Goal: Information Seeking & Learning: Learn about a topic

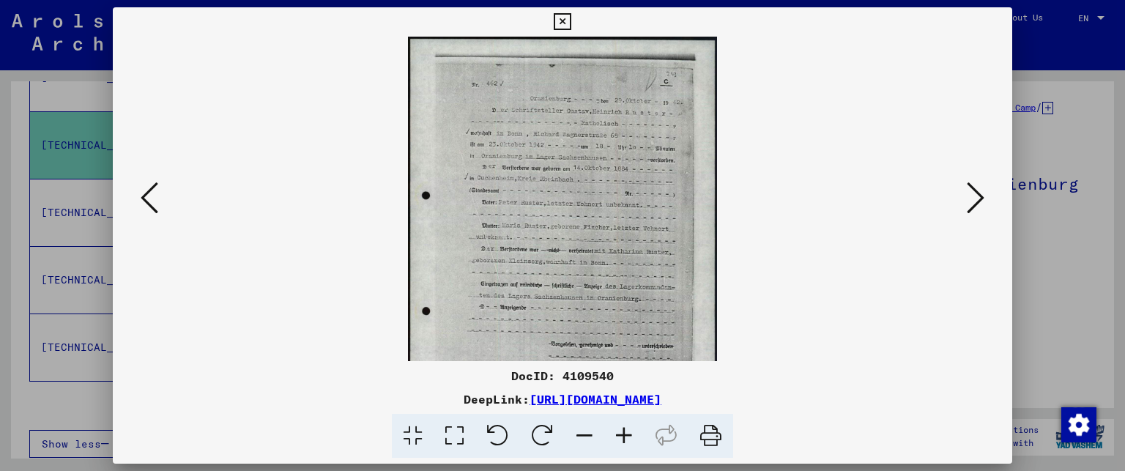
scroll to position [293, 0]
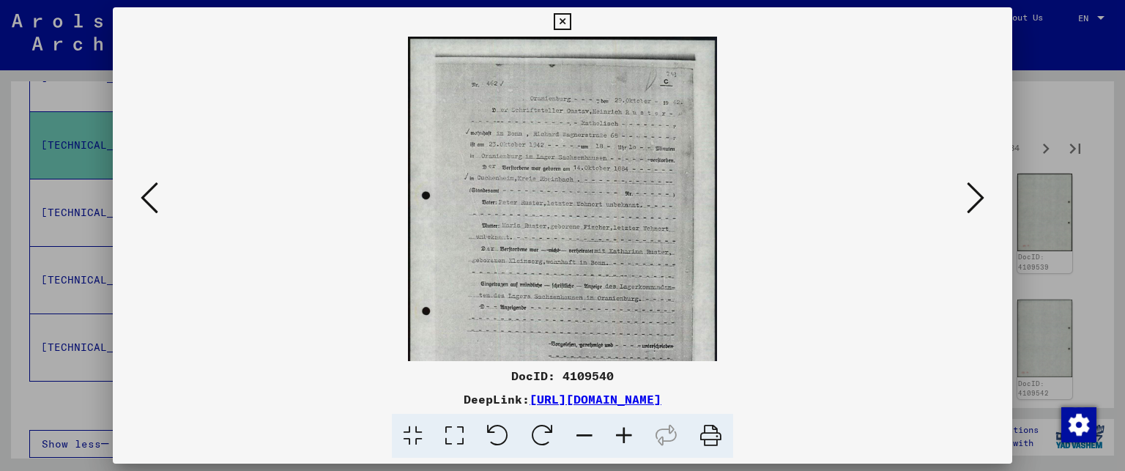
click at [980, 195] on icon at bounding box center [975, 197] width 18 height 35
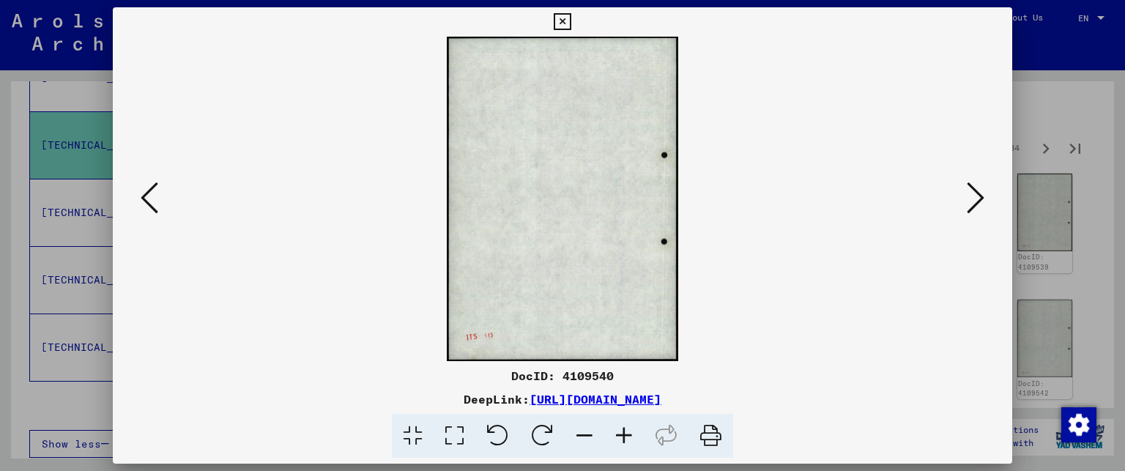
click at [980, 195] on icon at bounding box center [975, 197] width 18 height 35
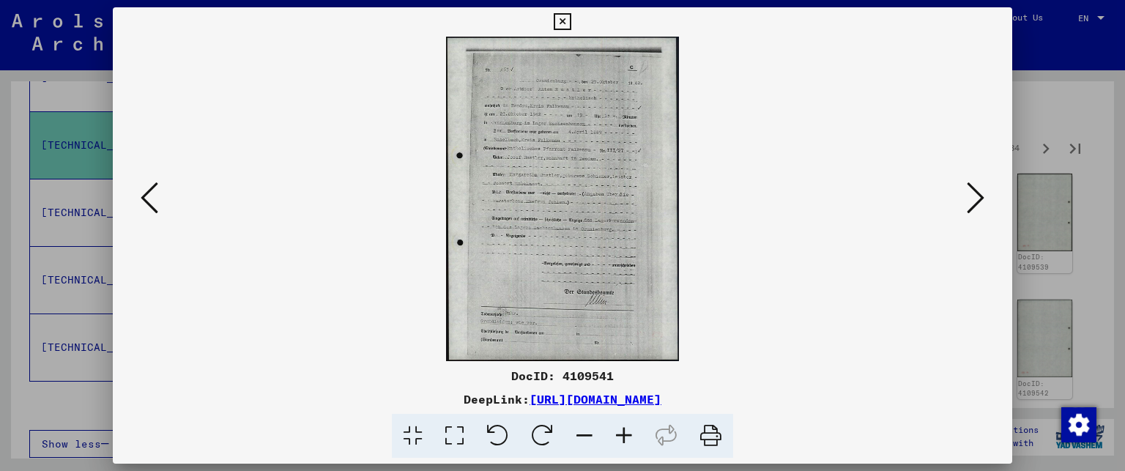
click at [980, 195] on icon at bounding box center [975, 197] width 18 height 35
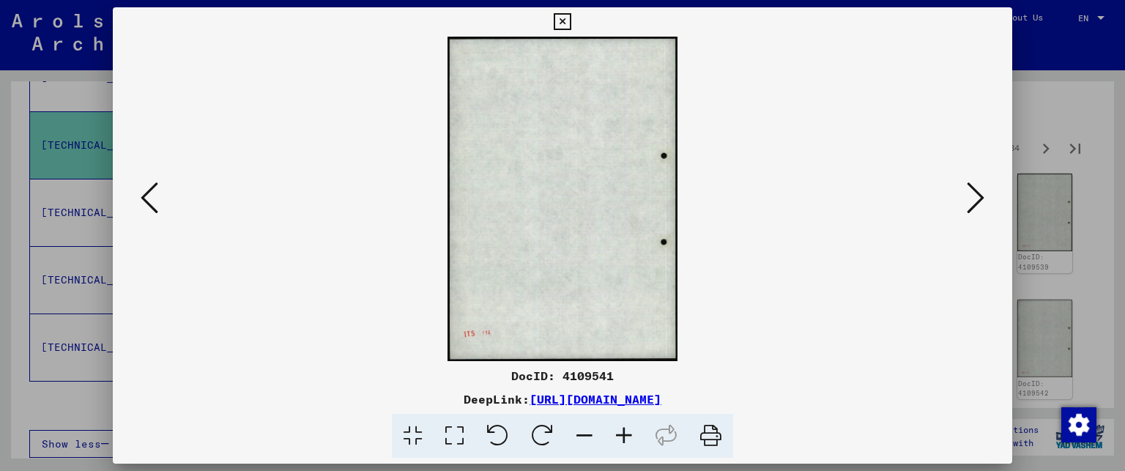
click at [980, 195] on icon at bounding box center [975, 197] width 18 height 35
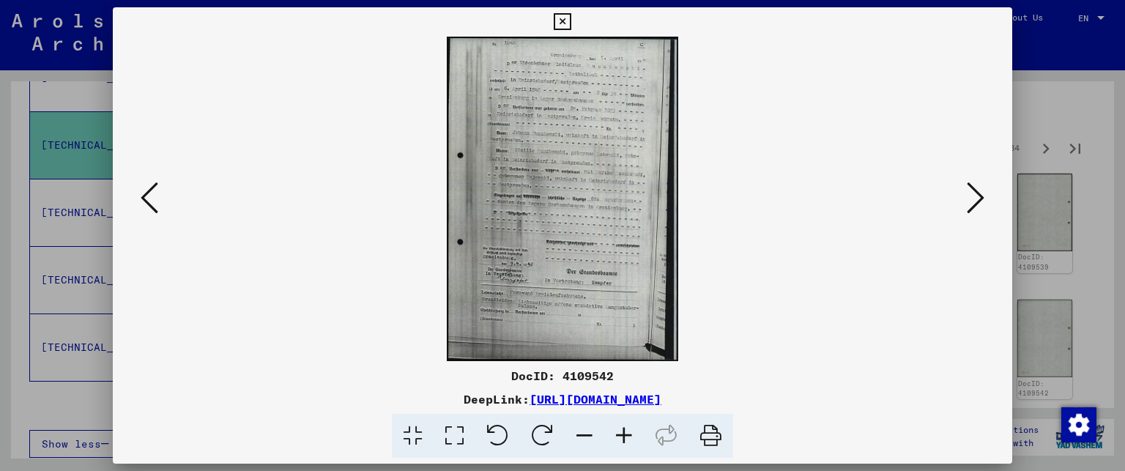
click at [980, 195] on icon at bounding box center [975, 197] width 18 height 35
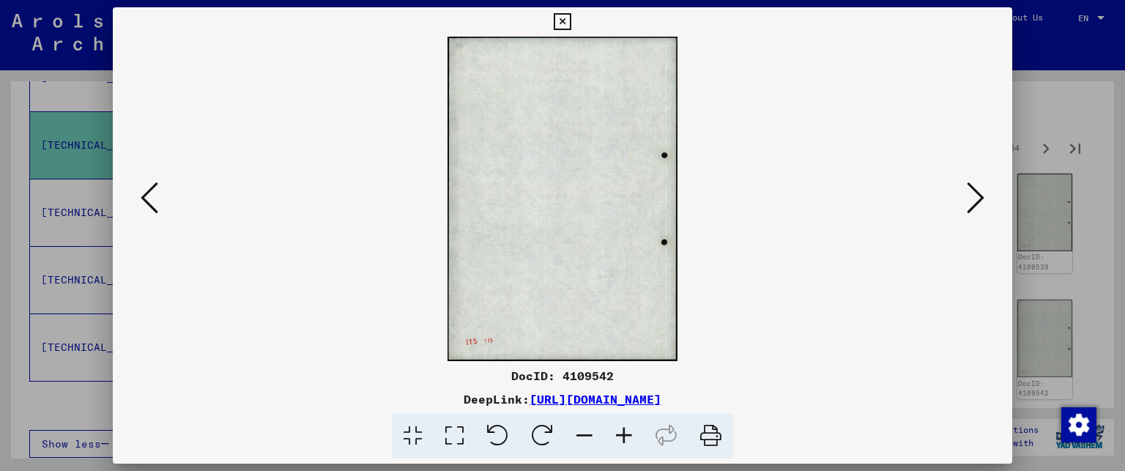
click at [980, 195] on icon at bounding box center [975, 197] width 18 height 35
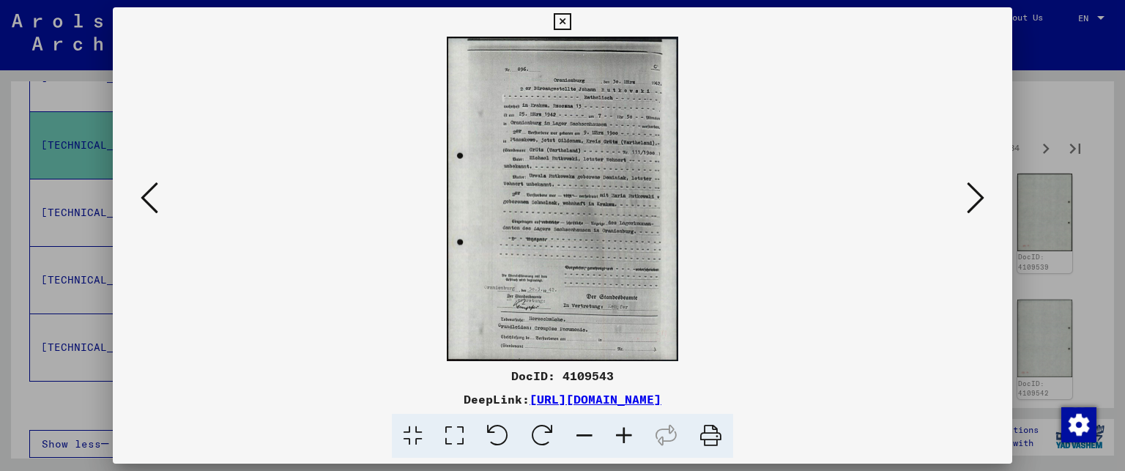
click at [980, 195] on icon at bounding box center [975, 197] width 18 height 35
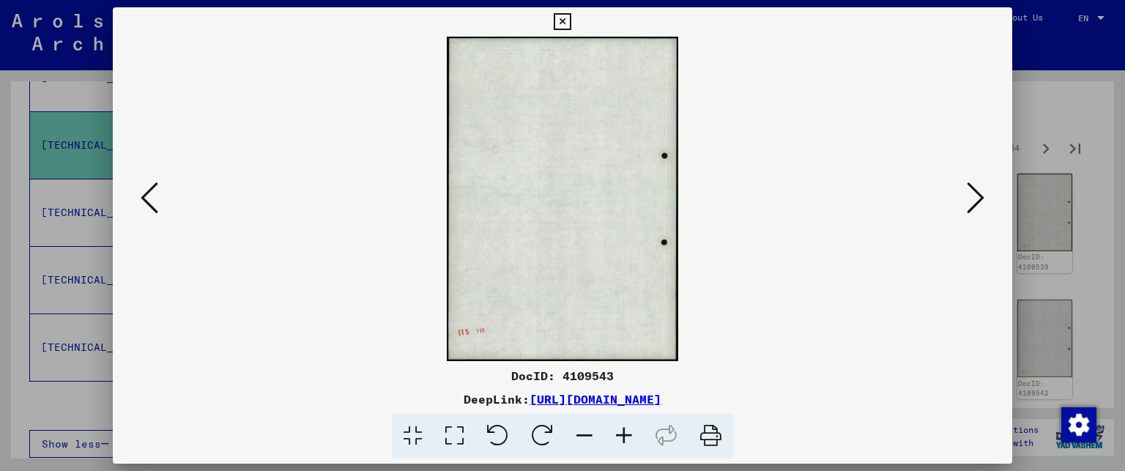
click at [980, 195] on icon at bounding box center [975, 197] width 18 height 35
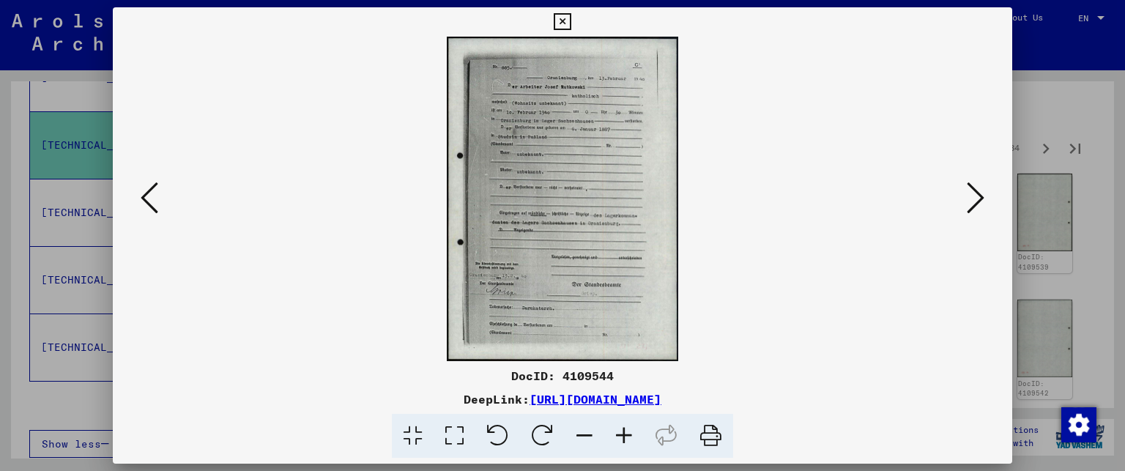
click at [980, 195] on icon at bounding box center [975, 197] width 18 height 35
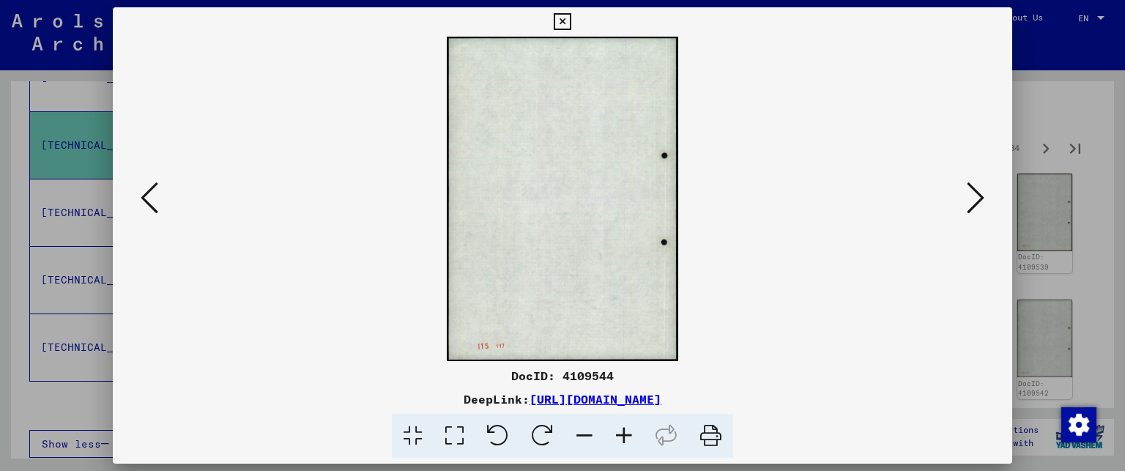
click at [149, 198] on icon at bounding box center [150, 197] width 18 height 35
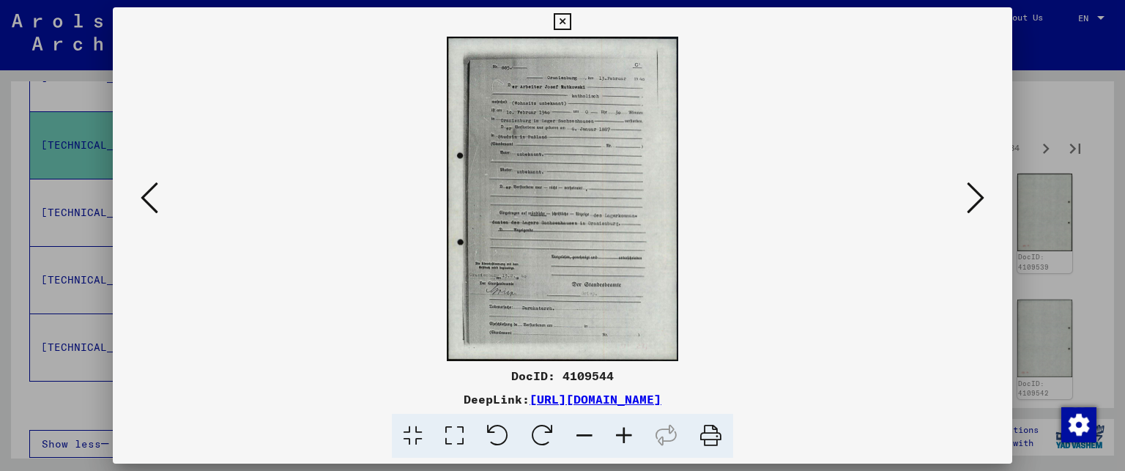
click at [976, 200] on icon at bounding box center [975, 197] width 18 height 35
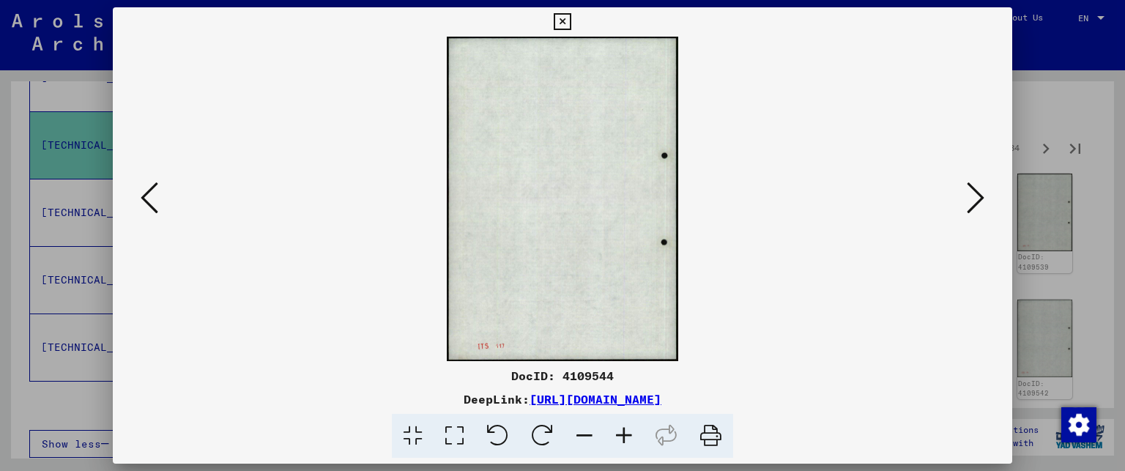
click at [976, 200] on icon at bounding box center [975, 197] width 18 height 35
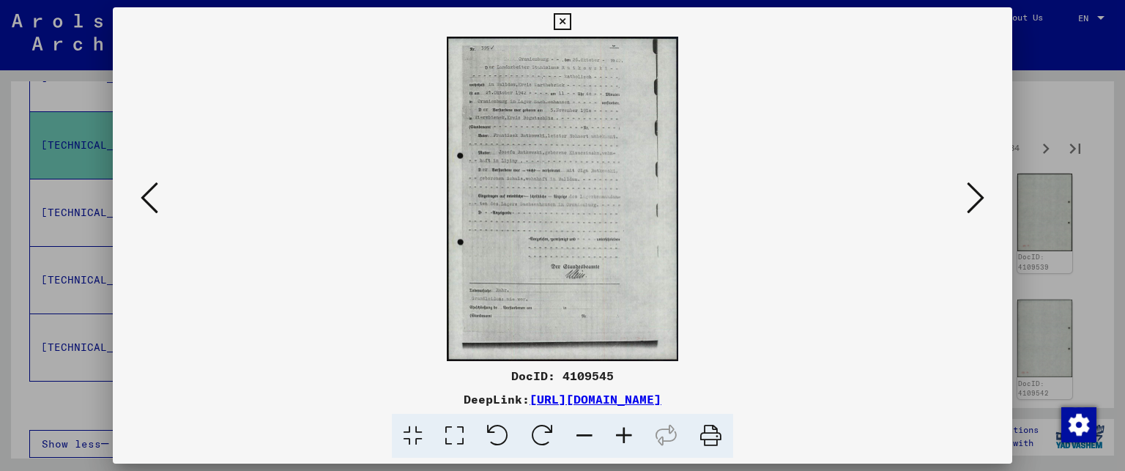
click at [976, 200] on icon at bounding box center [975, 197] width 18 height 35
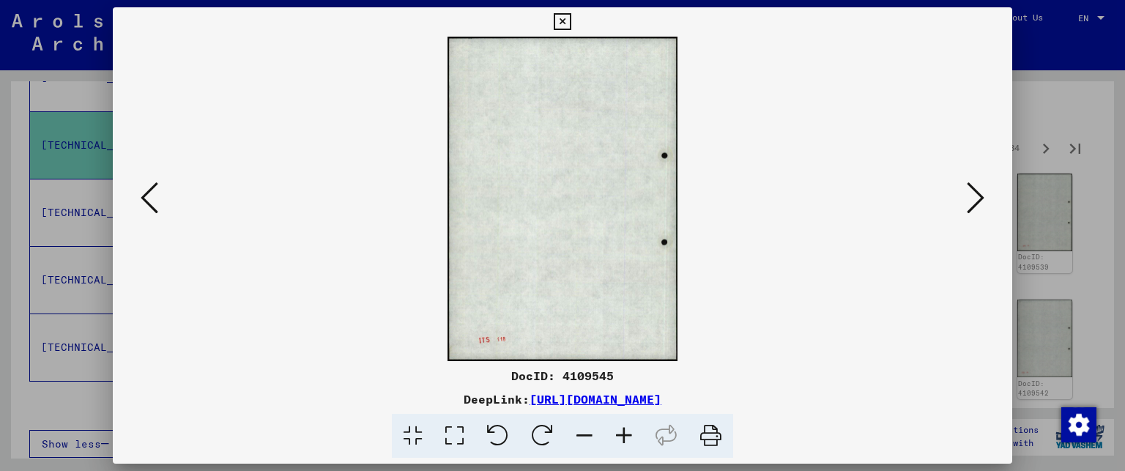
click at [976, 200] on icon at bounding box center [975, 197] width 18 height 35
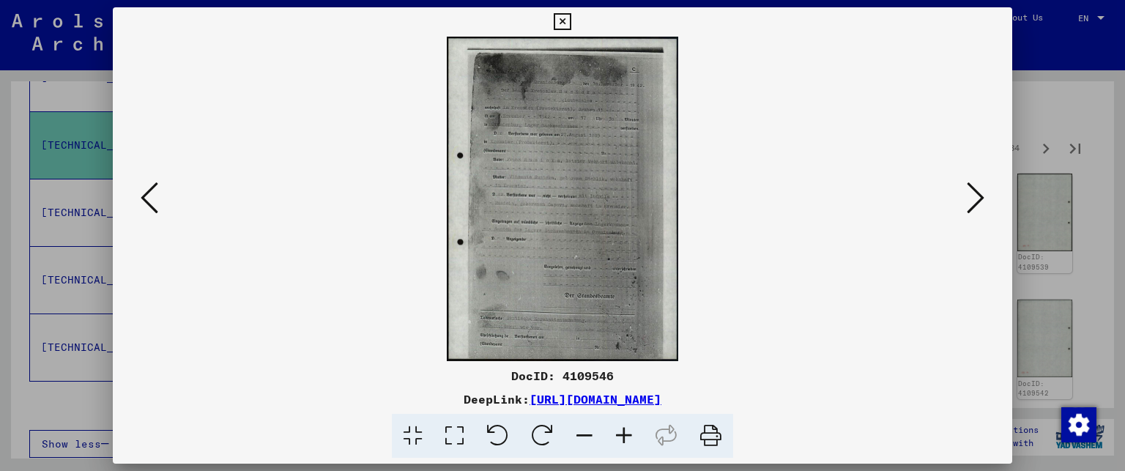
click at [975, 200] on icon at bounding box center [975, 197] width 18 height 35
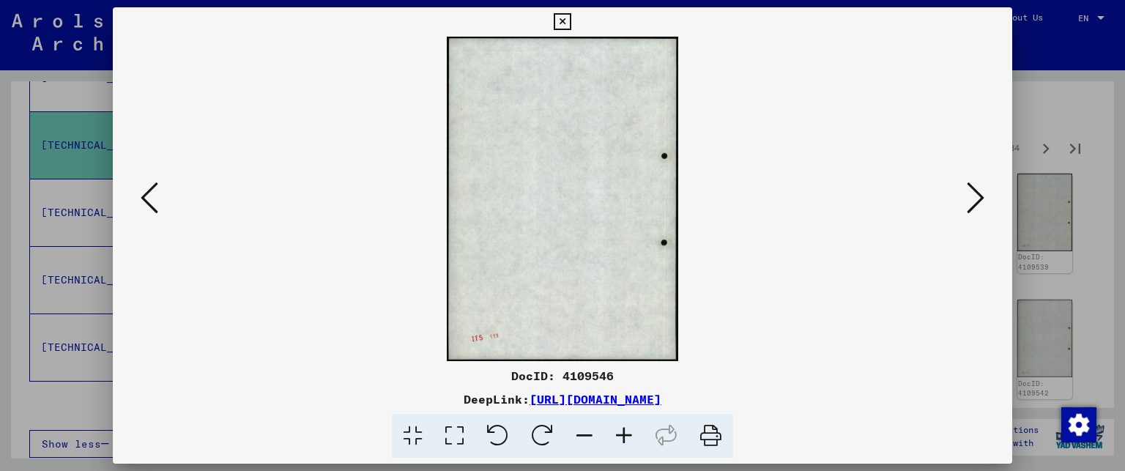
click at [975, 200] on icon at bounding box center [975, 197] width 18 height 35
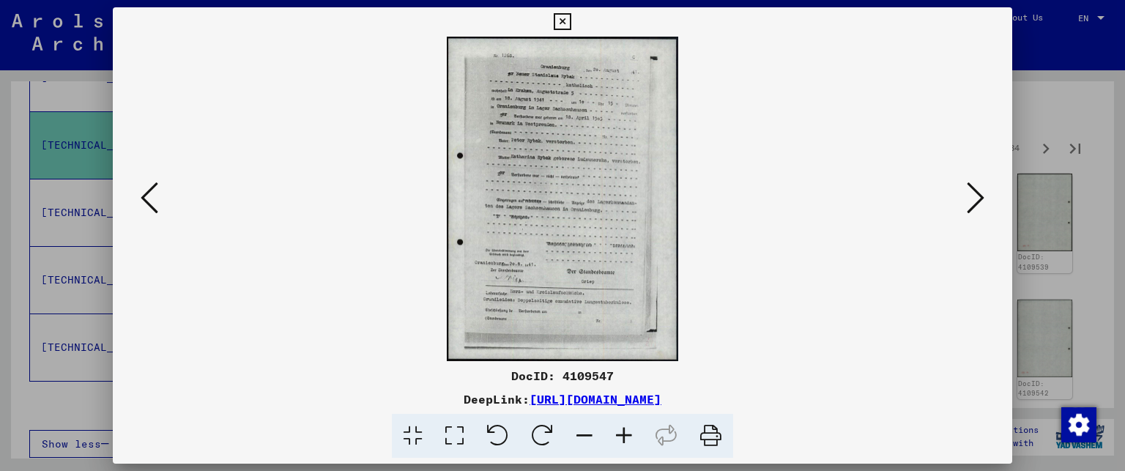
click at [975, 200] on icon at bounding box center [975, 197] width 18 height 35
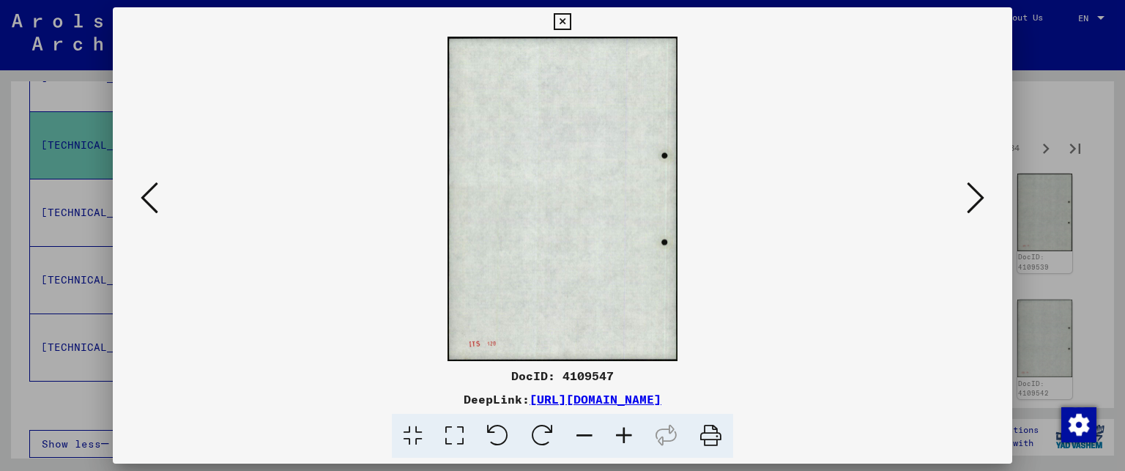
click at [975, 200] on icon at bounding box center [975, 197] width 18 height 35
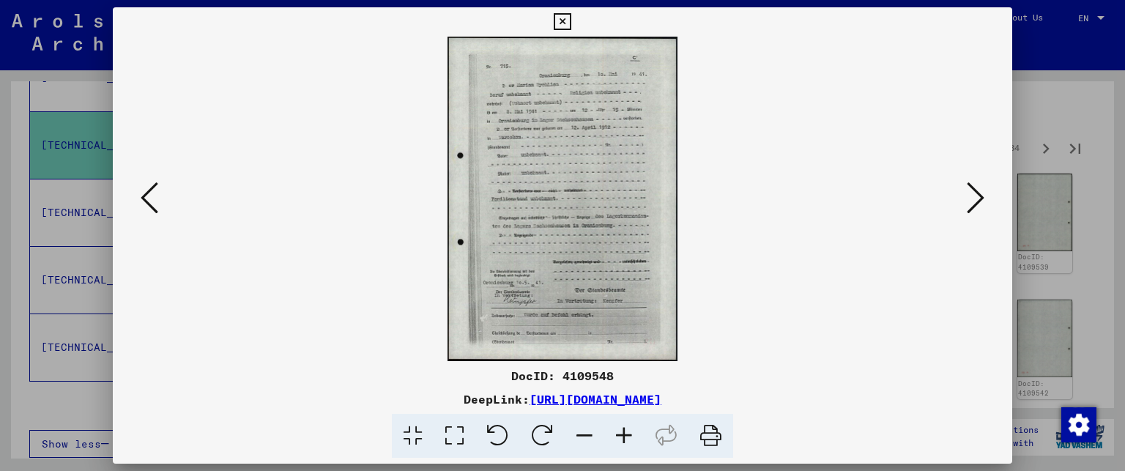
click at [975, 200] on icon at bounding box center [975, 197] width 18 height 35
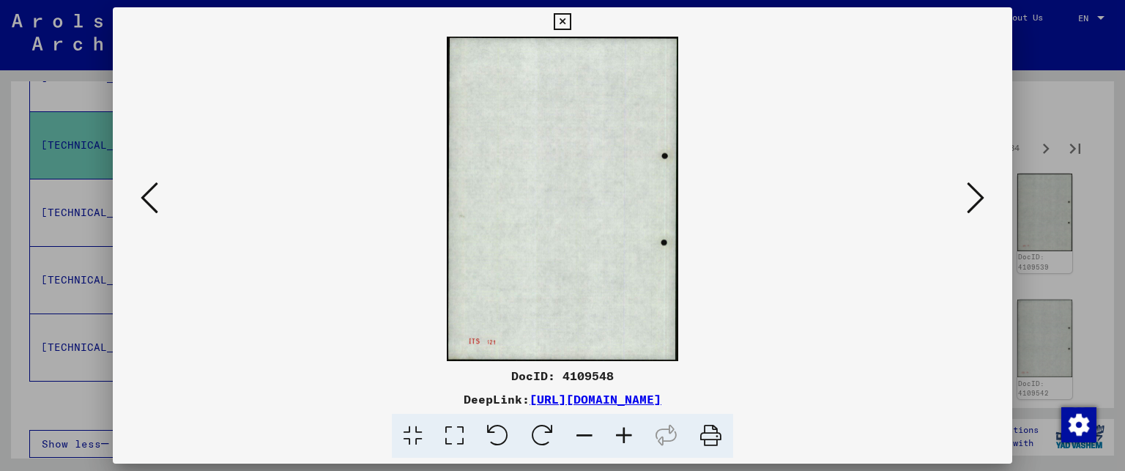
click at [975, 200] on icon at bounding box center [975, 197] width 18 height 35
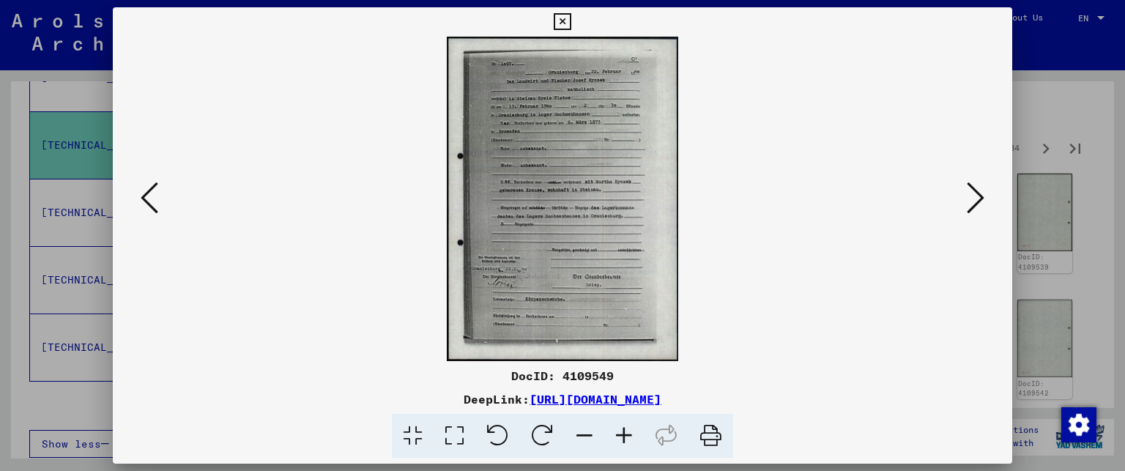
click at [975, 200] on icon at bounding box center [975, 197] width 18 height 35
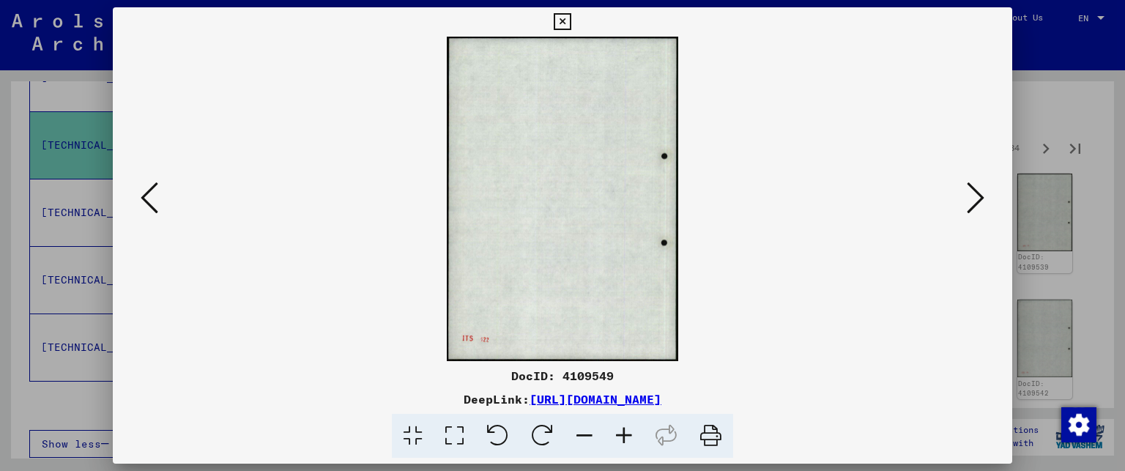
click at [975, 200] on icon at bounding box center [975, 197] width 18 height 35
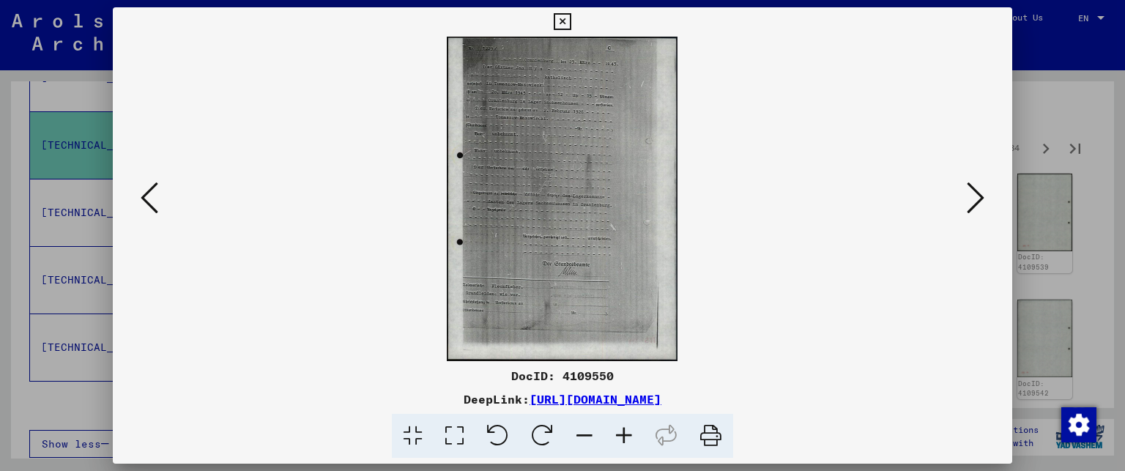
click at [975, 200] on icon at bounding box center [975, 197] width 18 height 35
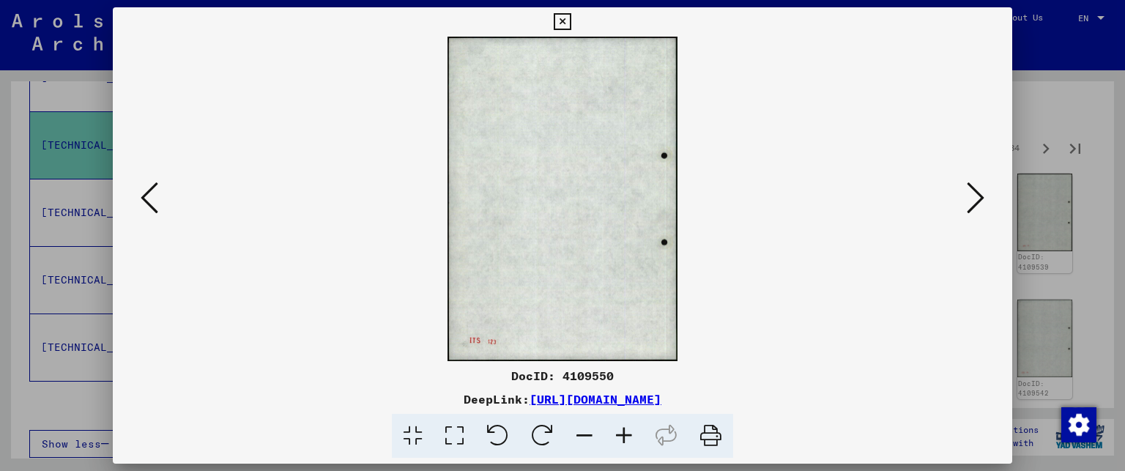
click at [975, 200] on icon at bounding box center [975, 197] width 18 height 35
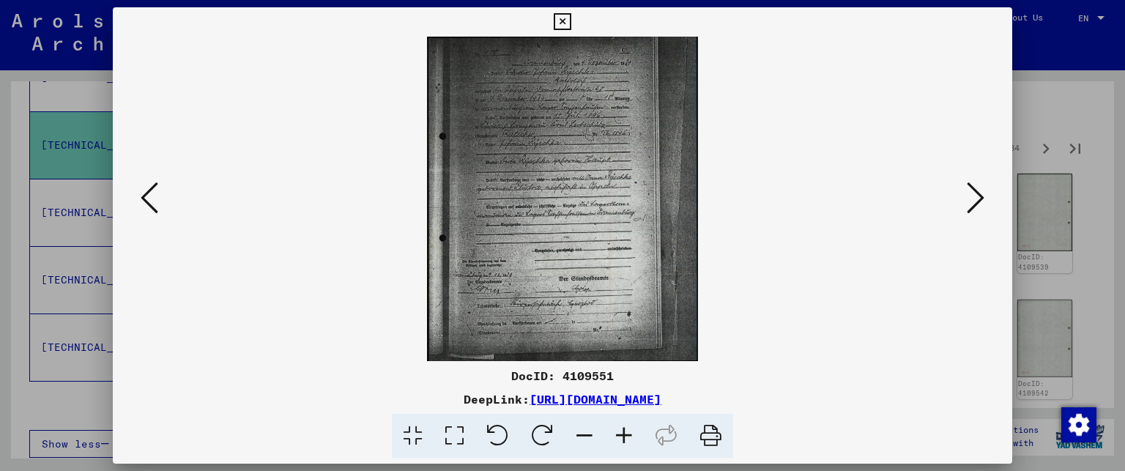
click at [975, 200] on icon at bounding box center [975, 197] width 18 height 35
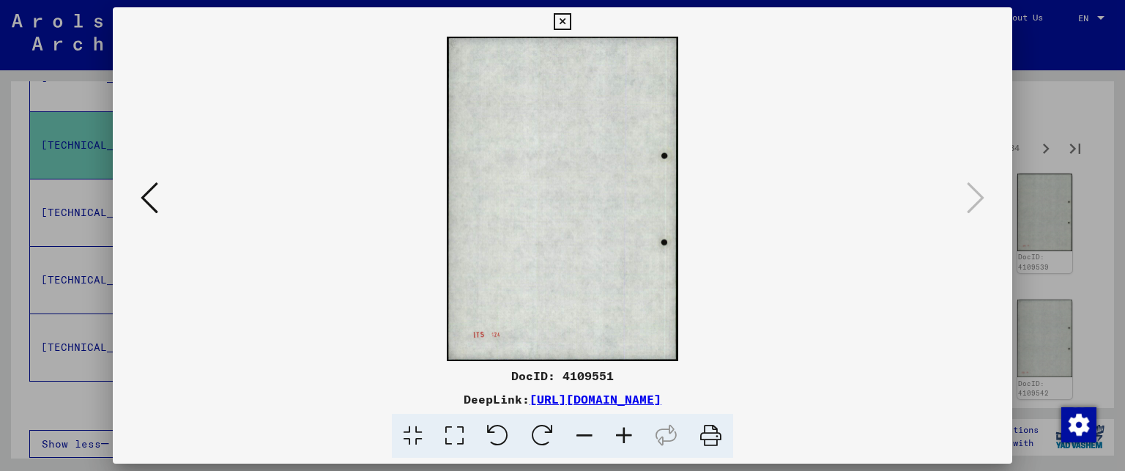
click at [1077, 126] on div at bounding box center [562, 235] width 1125 height 471
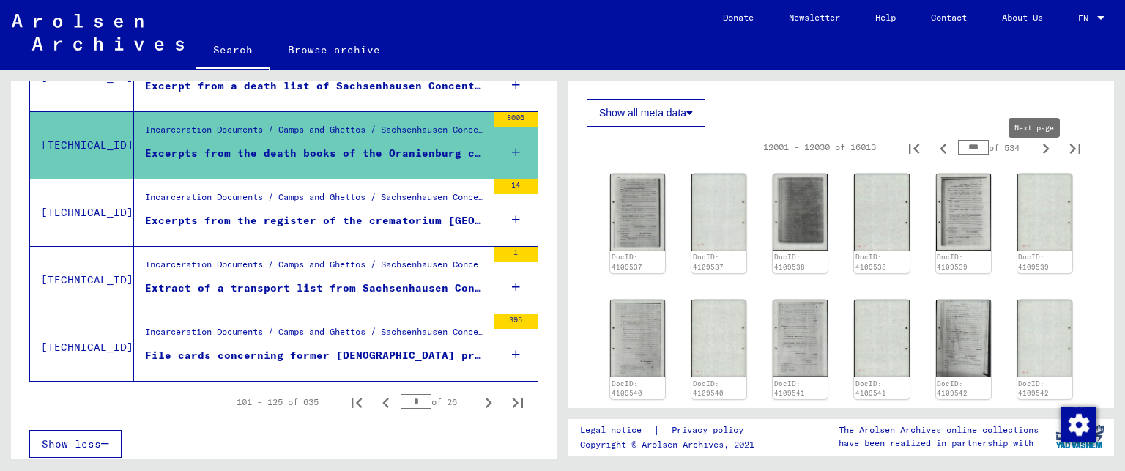
click at [1036, 159] on icon "Next page" at bounding box center [1045, 148] width 20 height 20
type input "***"
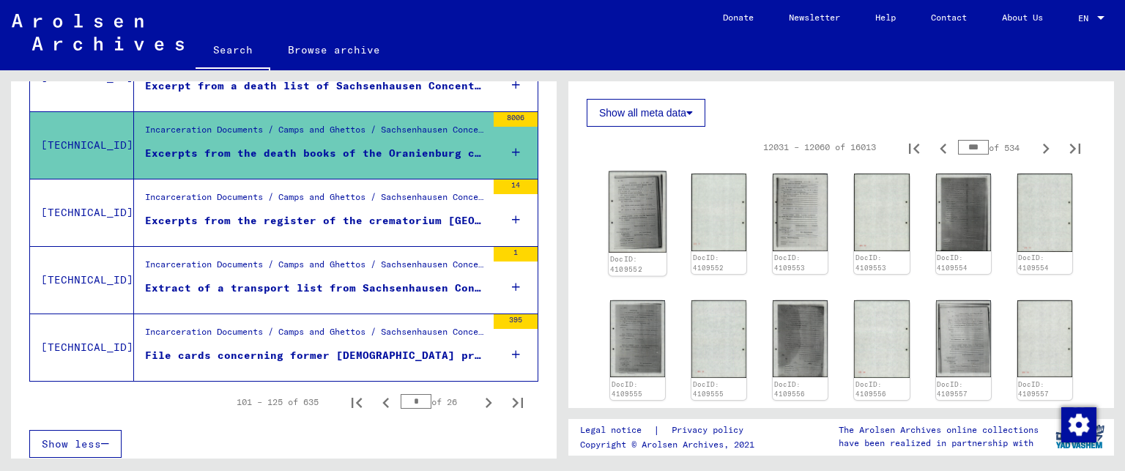
click at [644, 209] on img at bounding box center [637, 211] width 58 height 81
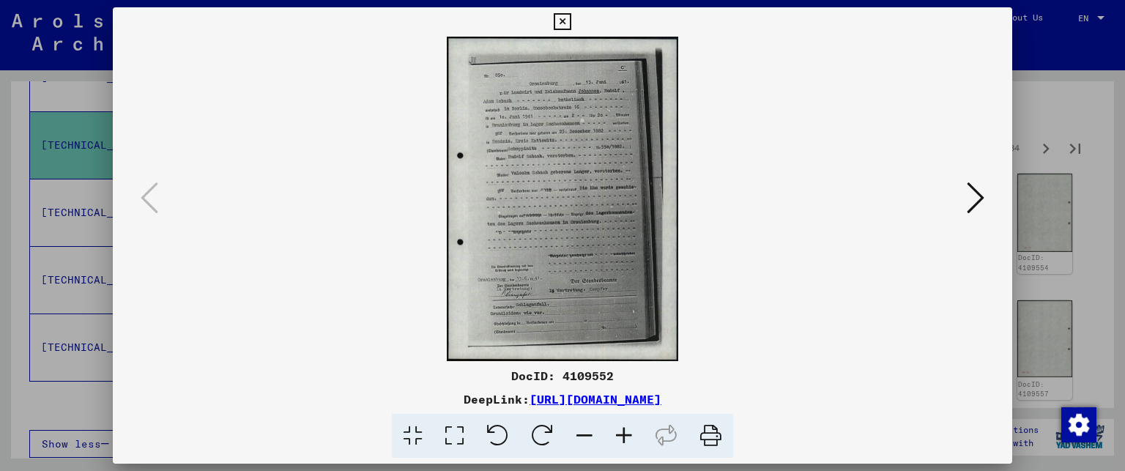
click at [975, 193] on icon at bounding box center [975, 197] width 18 height 35
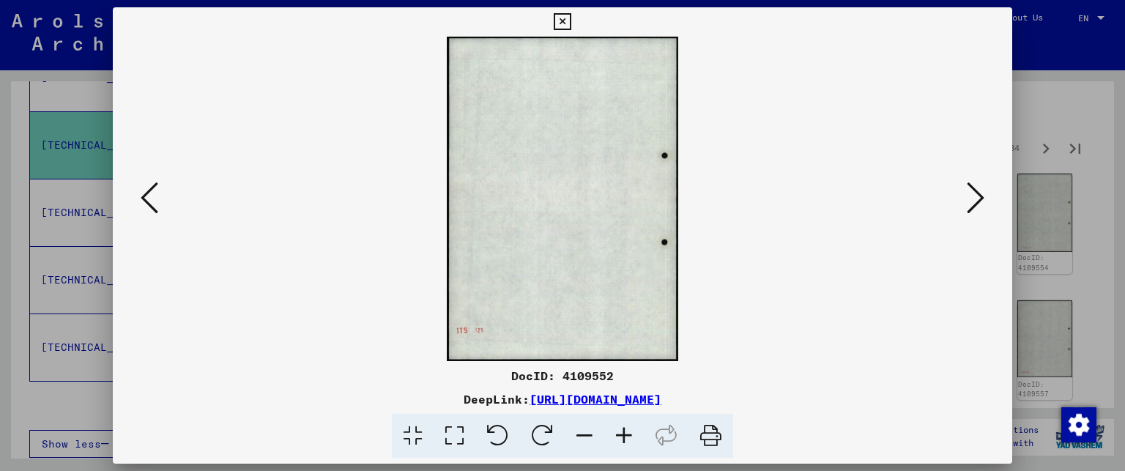
click at [975, 193] on icon at bounding box center [975, 197] width 18 height 35
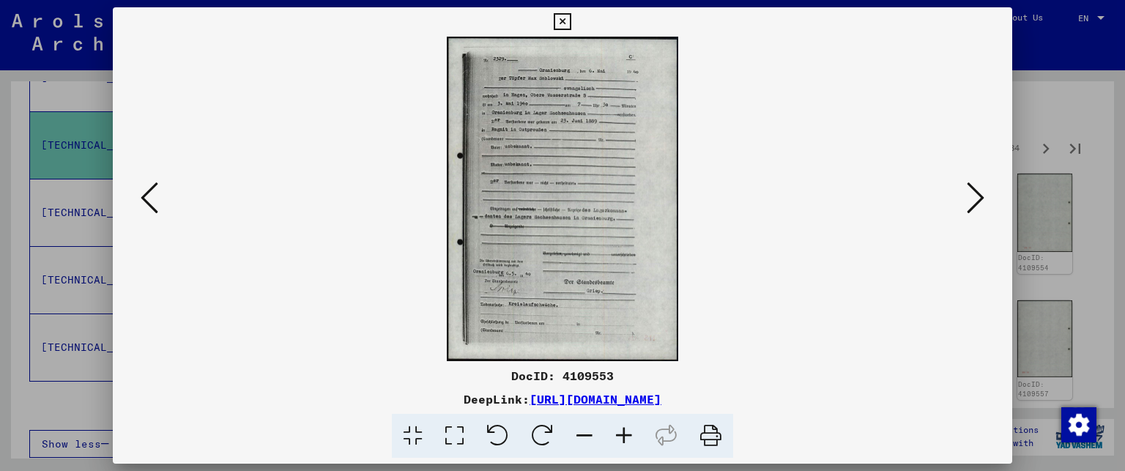
click at [975, 193] on icon at bounding box center [975, 197] width 18 height 35
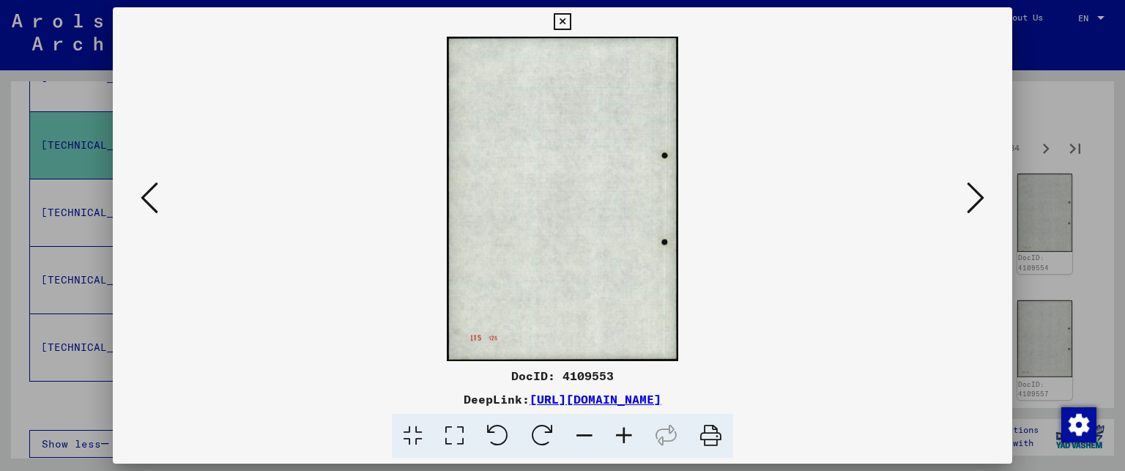
click at [975, 193] on icon at bounding box center [975, 197] width 18 height 35
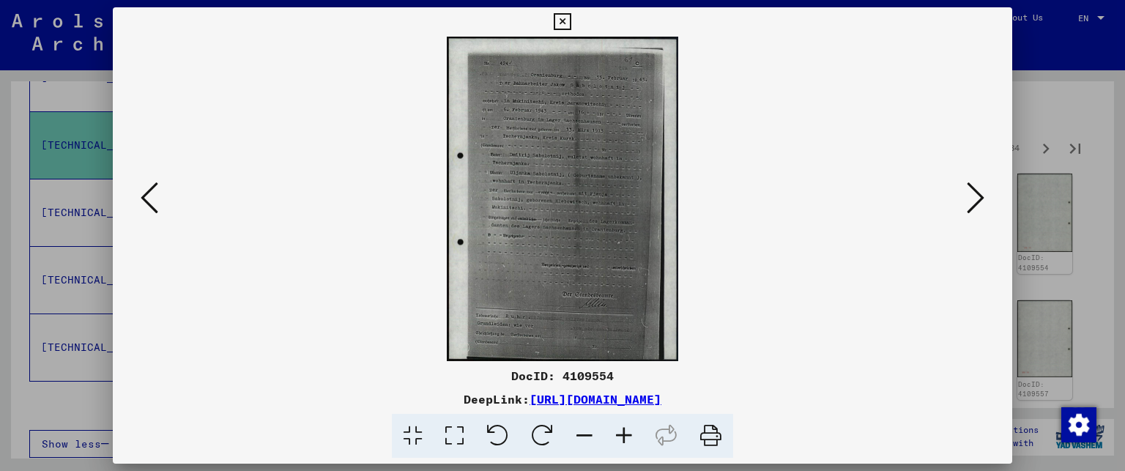
click at [978, 198] on icon at bounding box center [975, 197] width 18 height 35
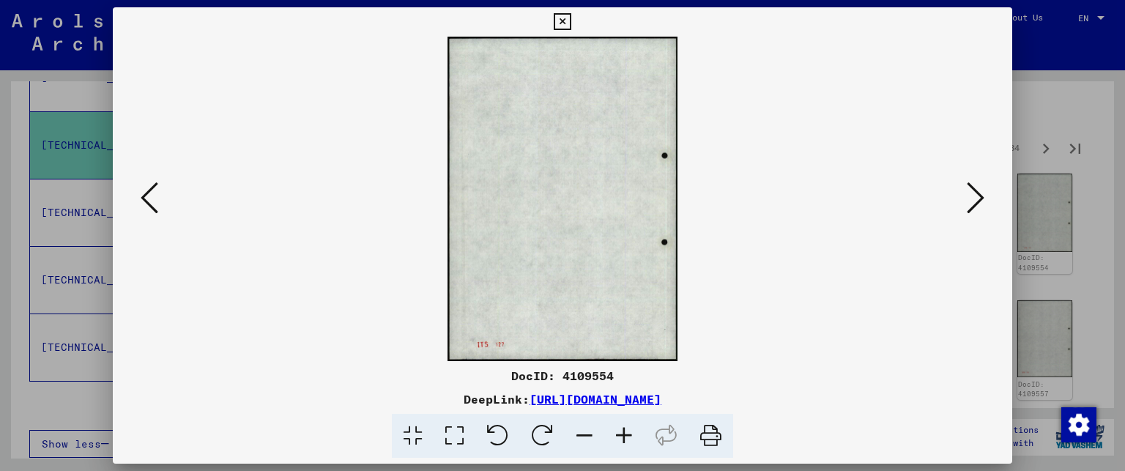
click at [978, 198] on icon at bounding box center [975, 197] width 18 height 35
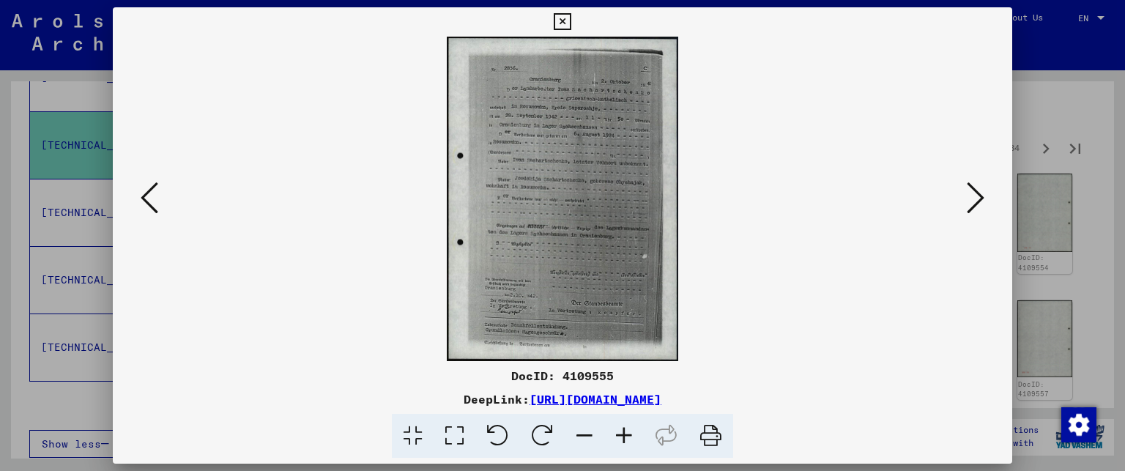
click at [628, 433] on icon at bounding box center [624, 436] width 40 height 45
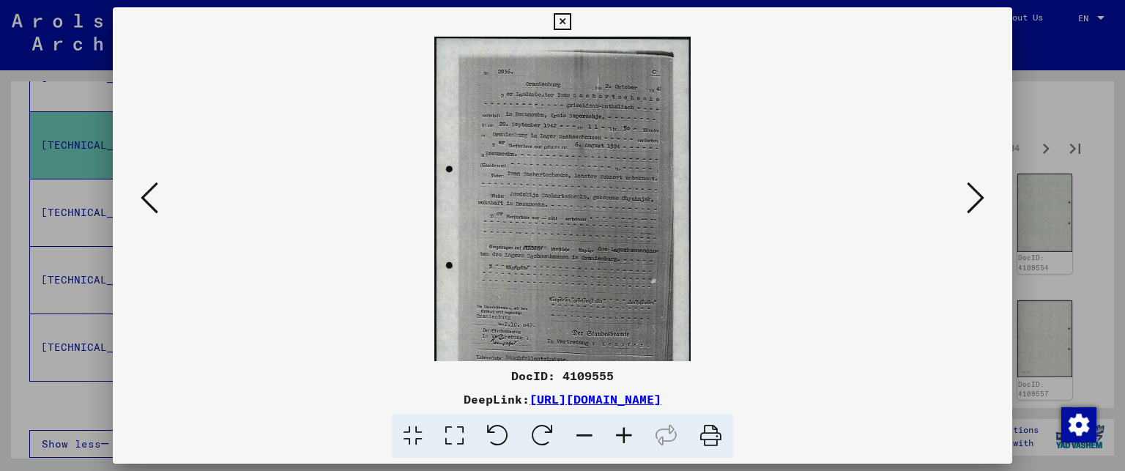
click at [630, 433] on icon at bounding box center [624, 436] width 40 height 45
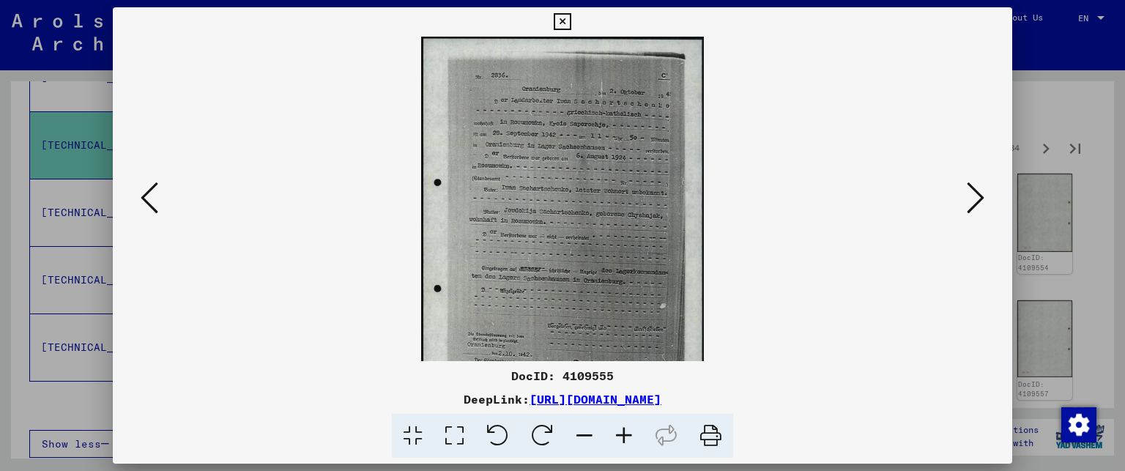
click at [630, 432] on icon at bounding box center [624, 436] width 40 height 45
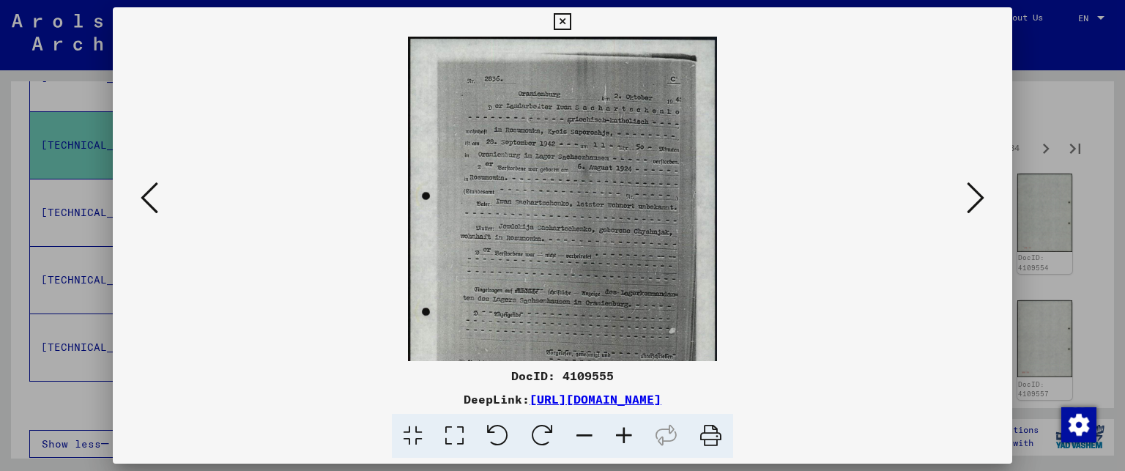
click at [630, 431] on icon at bounding box center [624, 436] width 40 height 45
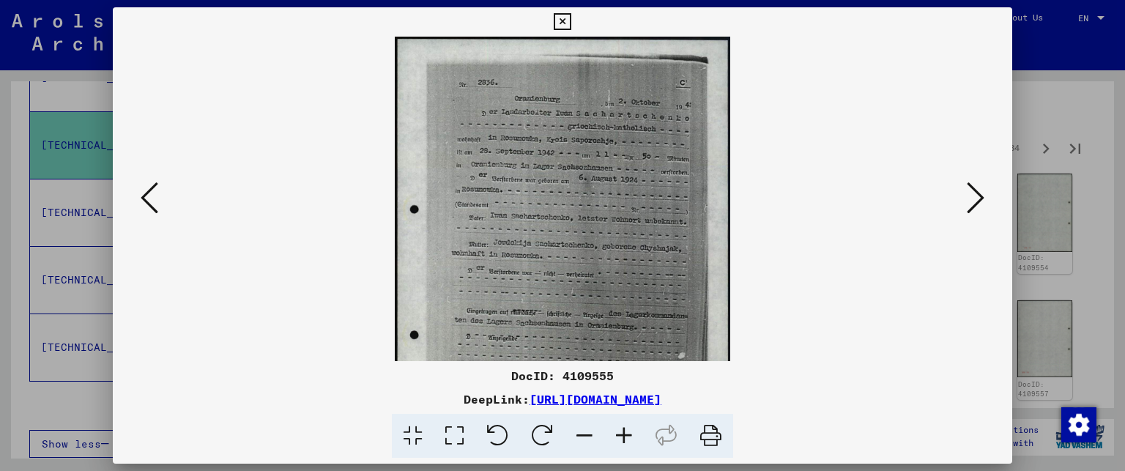
click at [630, 429] on icon at bounding box center [624, 436] width 40 height 45
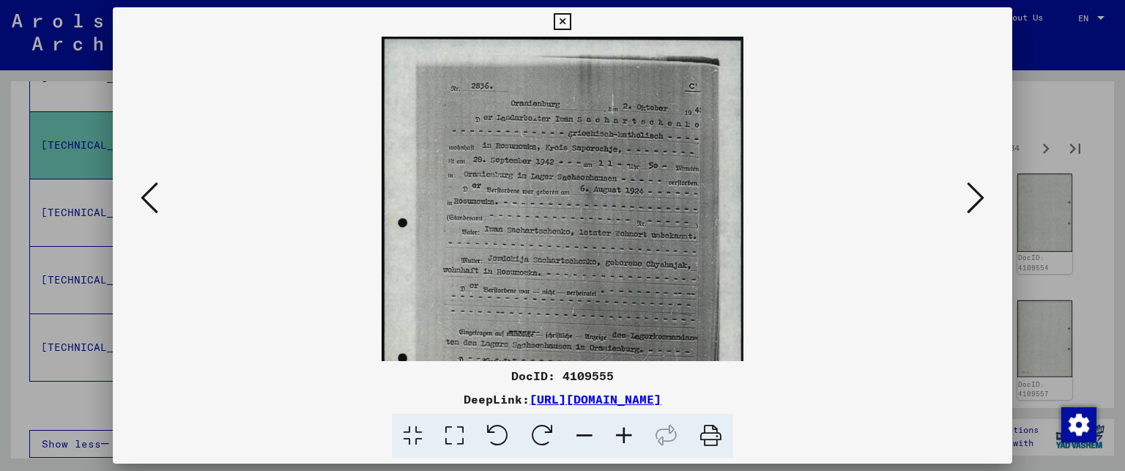
click at [630, 429] on icon at bounding box center [624, 436] width 40 height 45
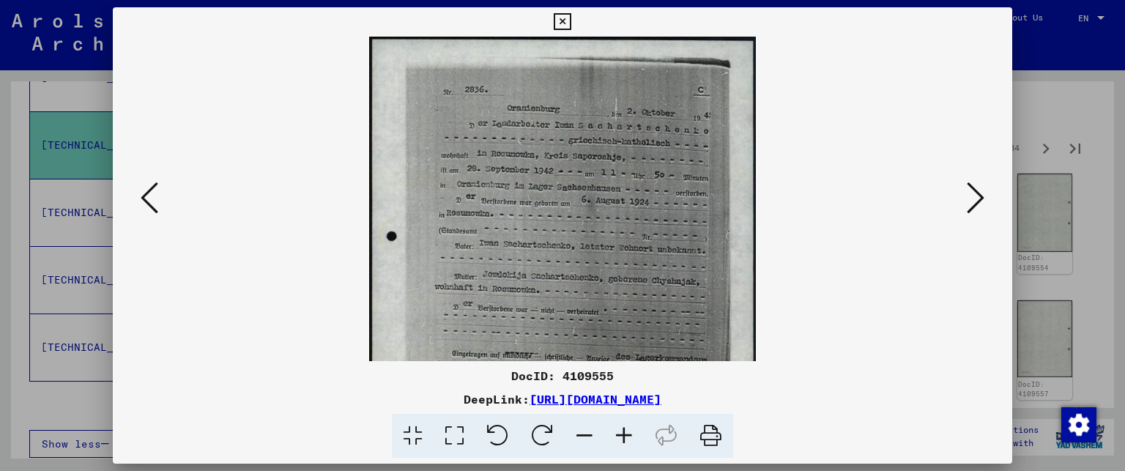
click at [630, 429] on icon at bounding box center [624, 436] width 40 height 45
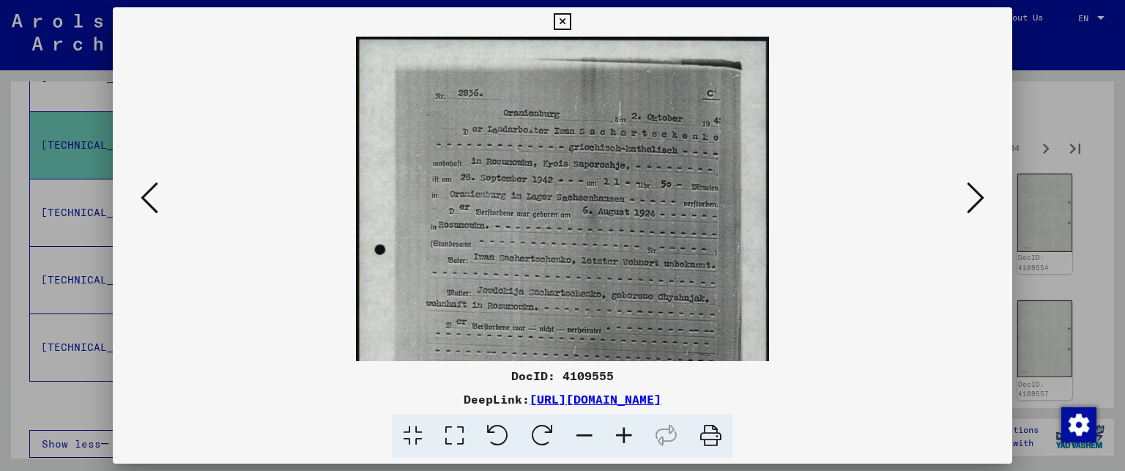
click at [630, 429] on icon at bounding box center [624, 436] width 40 height 45
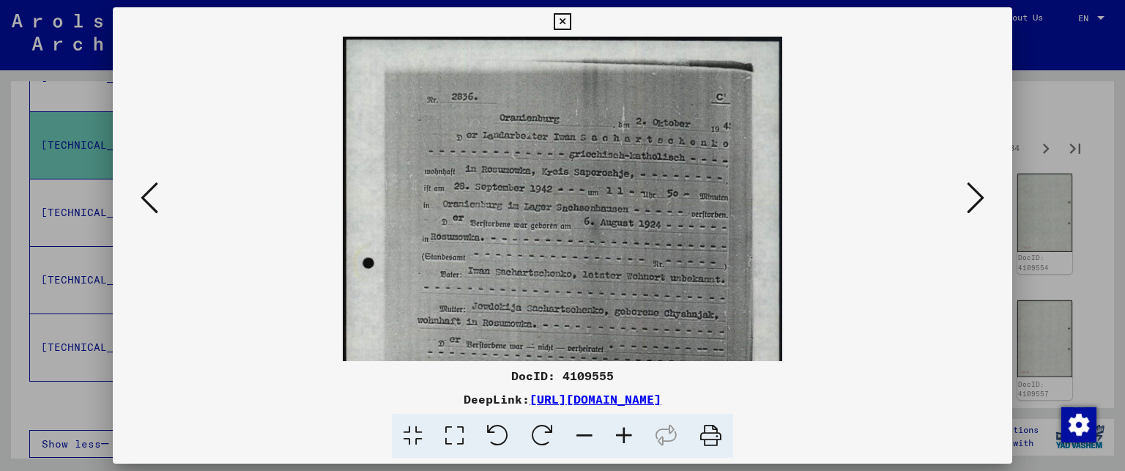
click at [630, 429] on icon at bounding box center [624, 436] width 40 height 45
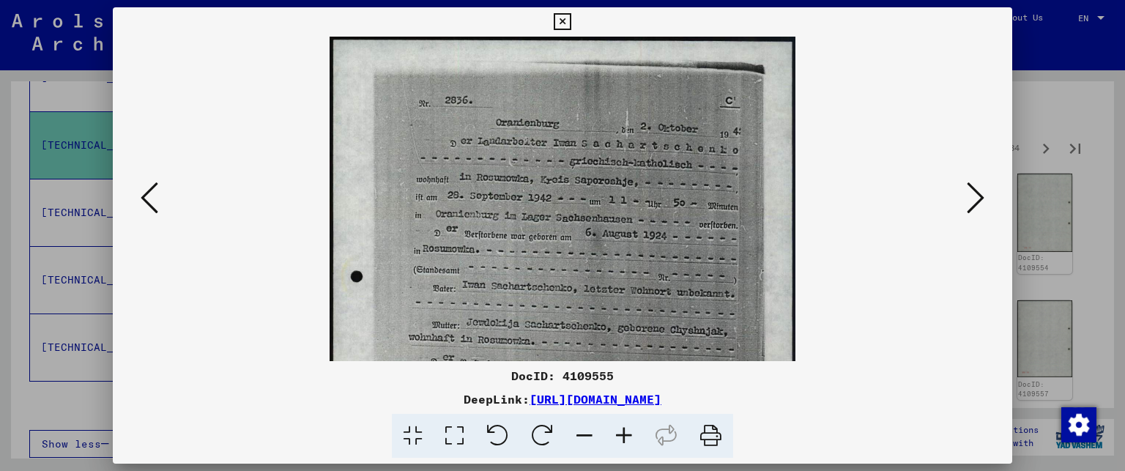
click at [630, 429] on icon at bounding box center [624, 436] width 40 height 45
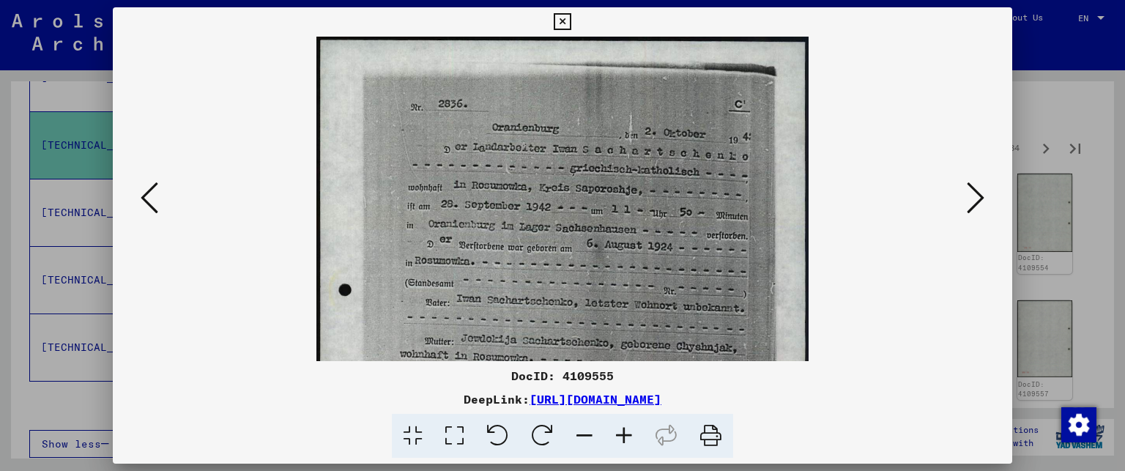
click at [630, 429] on icon at bounding box center [624, 436] width 40 height 45
